Goal: Task Accomplishment & Management: Complete application form

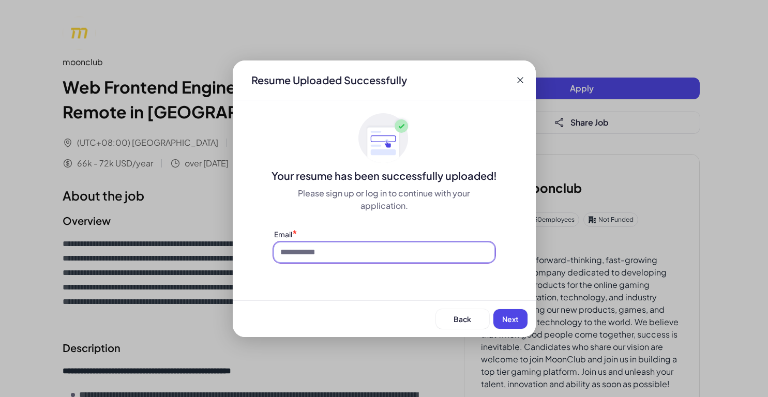
click at [338, 254] on input at bounding box center [384, 253] width 220 height 20
type input "**********"
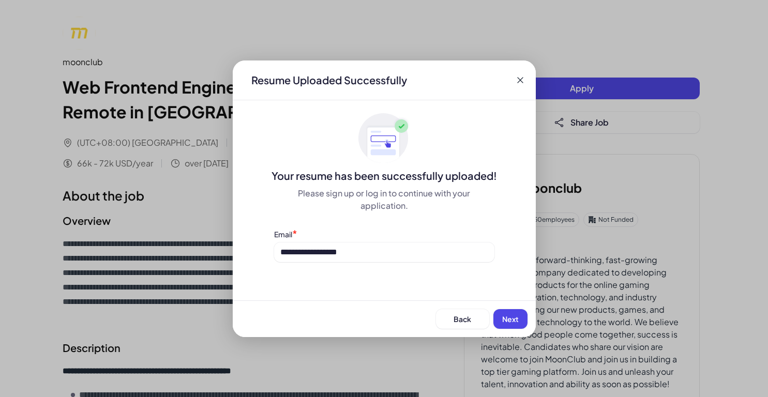
click at [513, 317] on span "Next" at bounding box center [510, 319] width 17 height 9
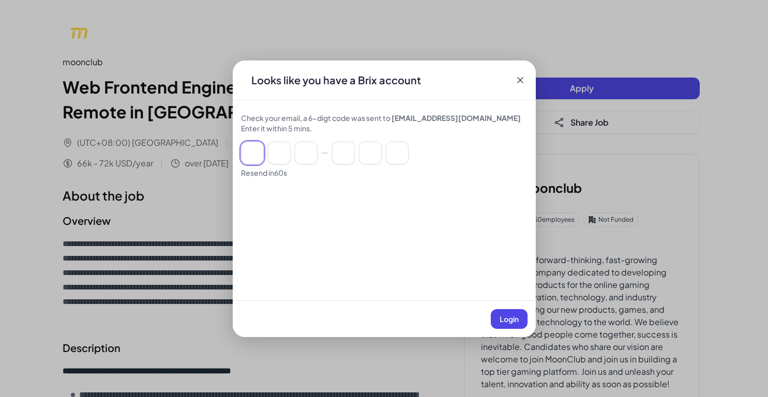
click at [259, 157] on input at bounding box center [252, 153] width 23 height 23
type input "*"
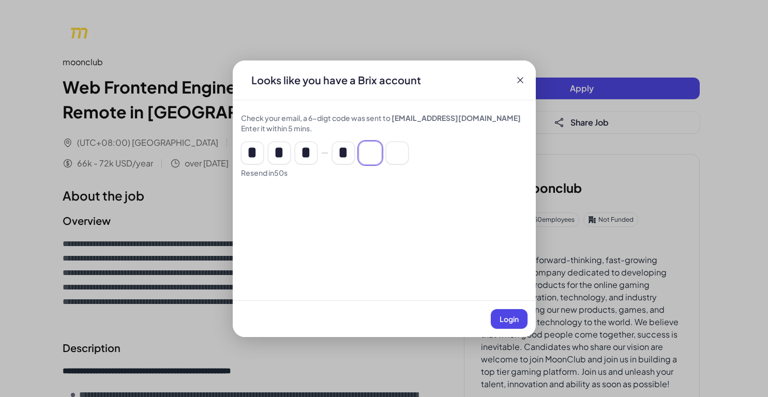
type input "*"
click at [511, 320] on span "Login" at bounding box center [509, 319] width 19 height 9
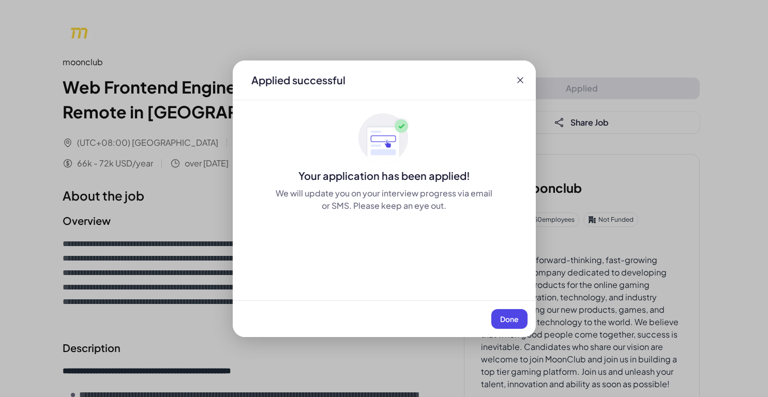
click at [511, 315] on span "Done" at bounding box center [509, 319] width 19 height 9
